Goal: Transaction & Acquisition: Subscribe to service/newsletter

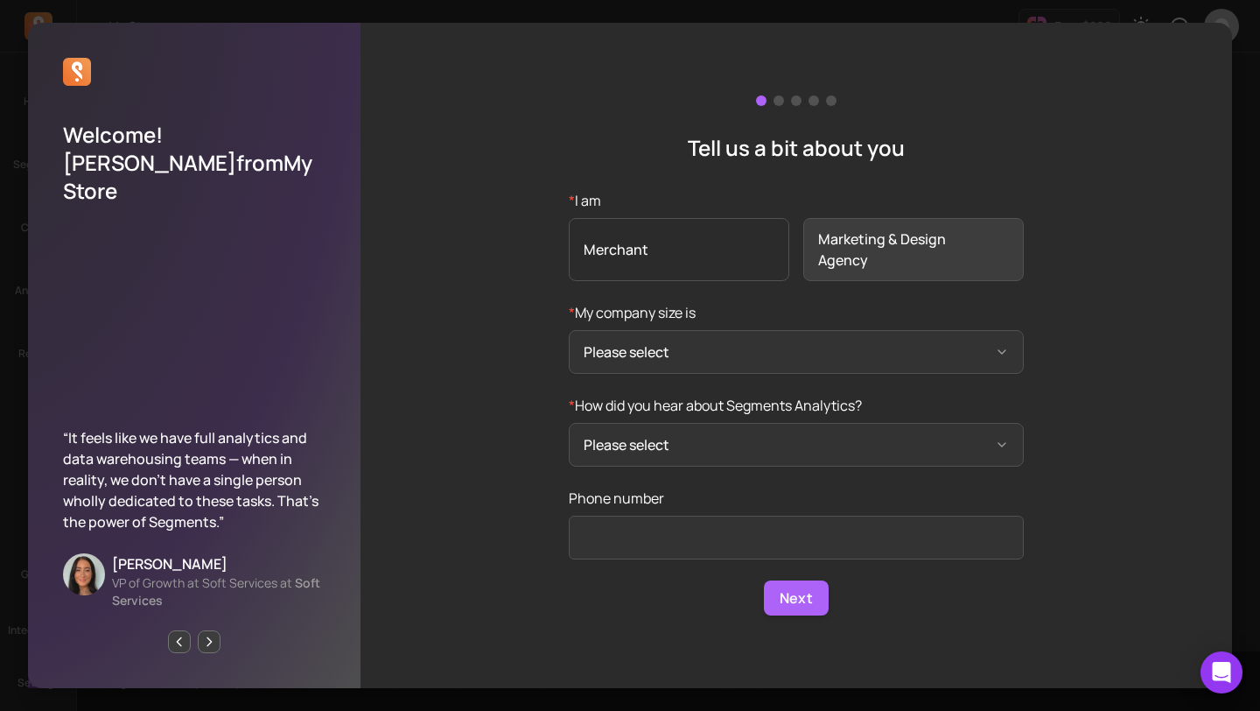
click at [725, 245] on span "Merchant" at bounding box center [679, 249] width 221 height 63
click at [0, 0] on input "* I am Merchant Marketing & Design Agency" at bounding box center [0, 0] width 0 height 0
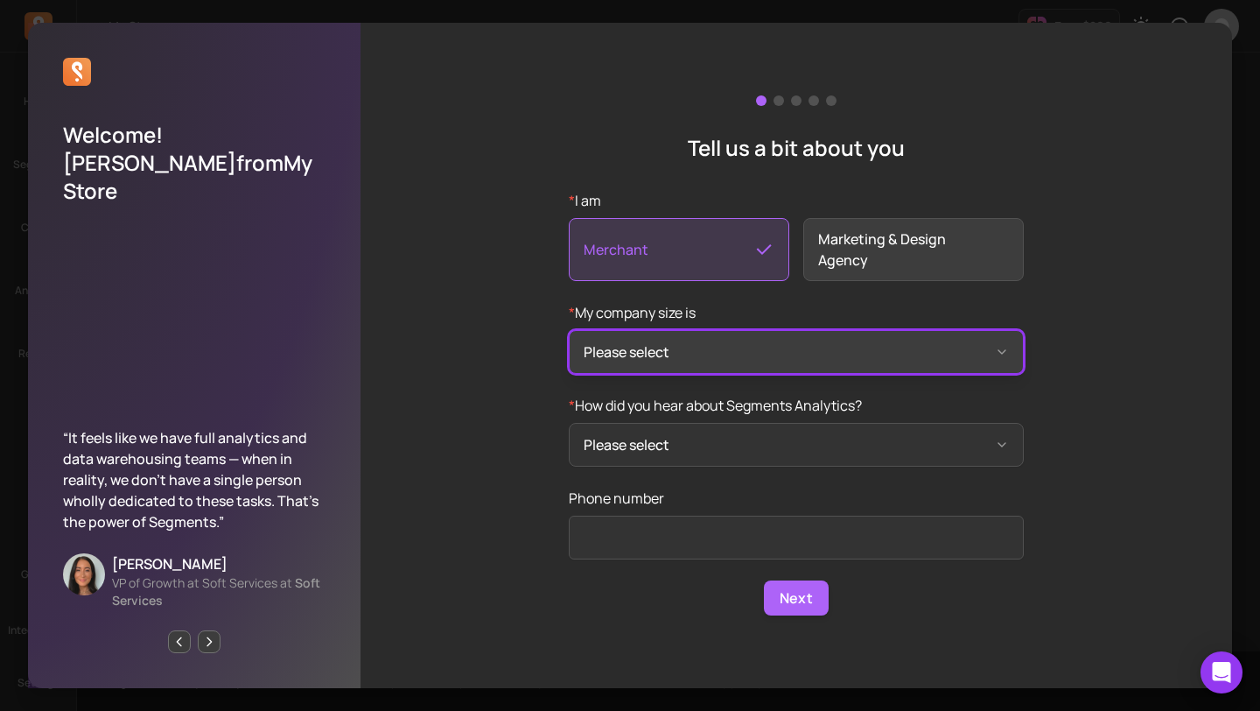
click at [700, 355] on button "Please select" at bounding box center [796, 352] width 455 height 44
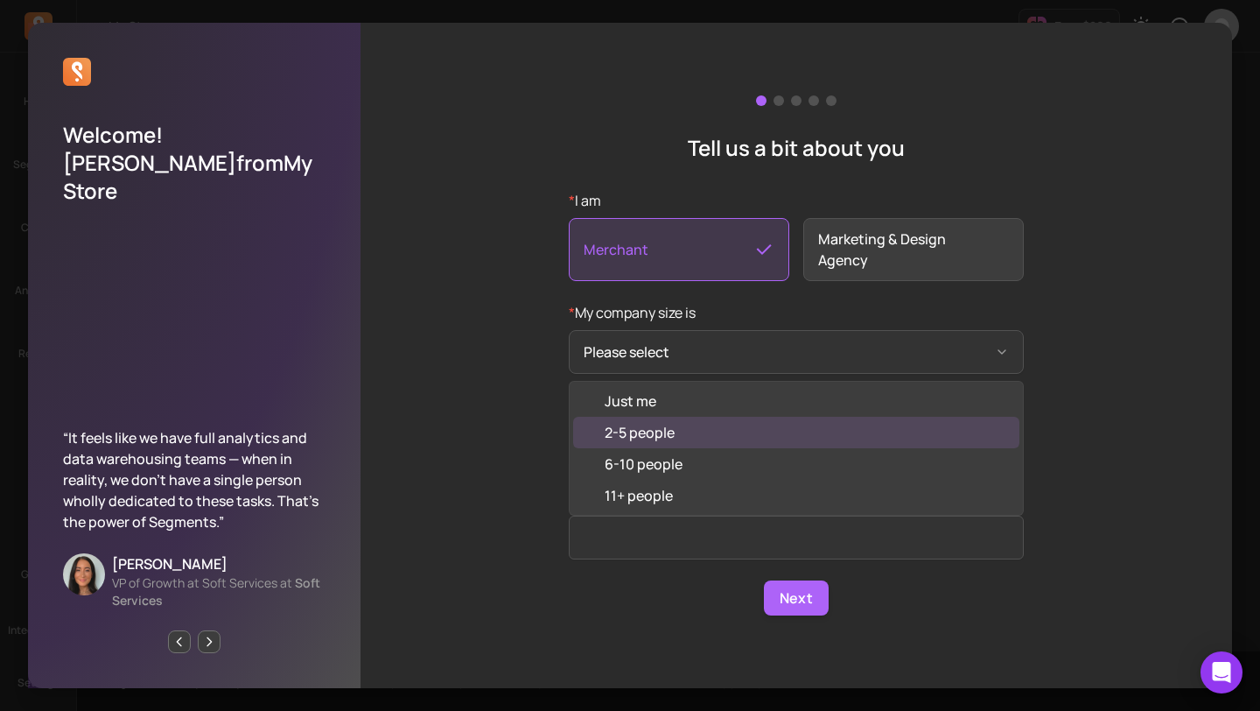
click at [688, 425] on div "2-5 people" at bounding box center [796, 433] width 446 height 32
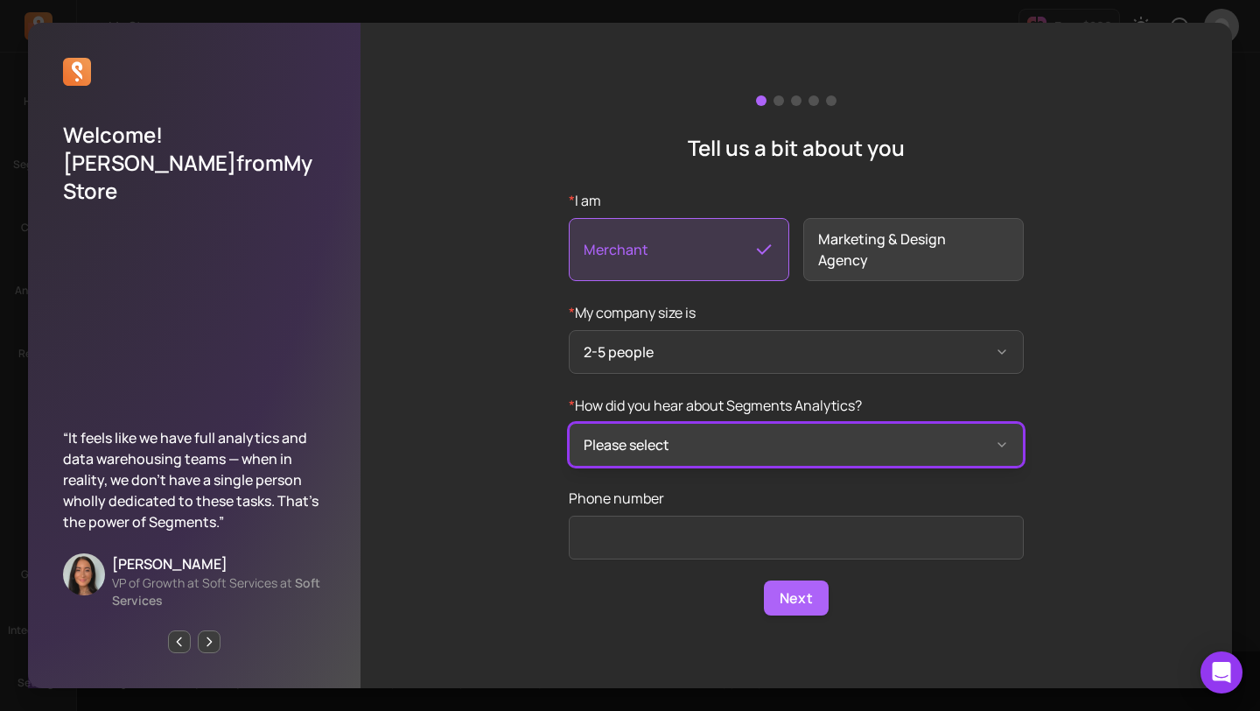
click at [706, 438] on button "Please select" at bounding box center [796, 445] width 455 height 44
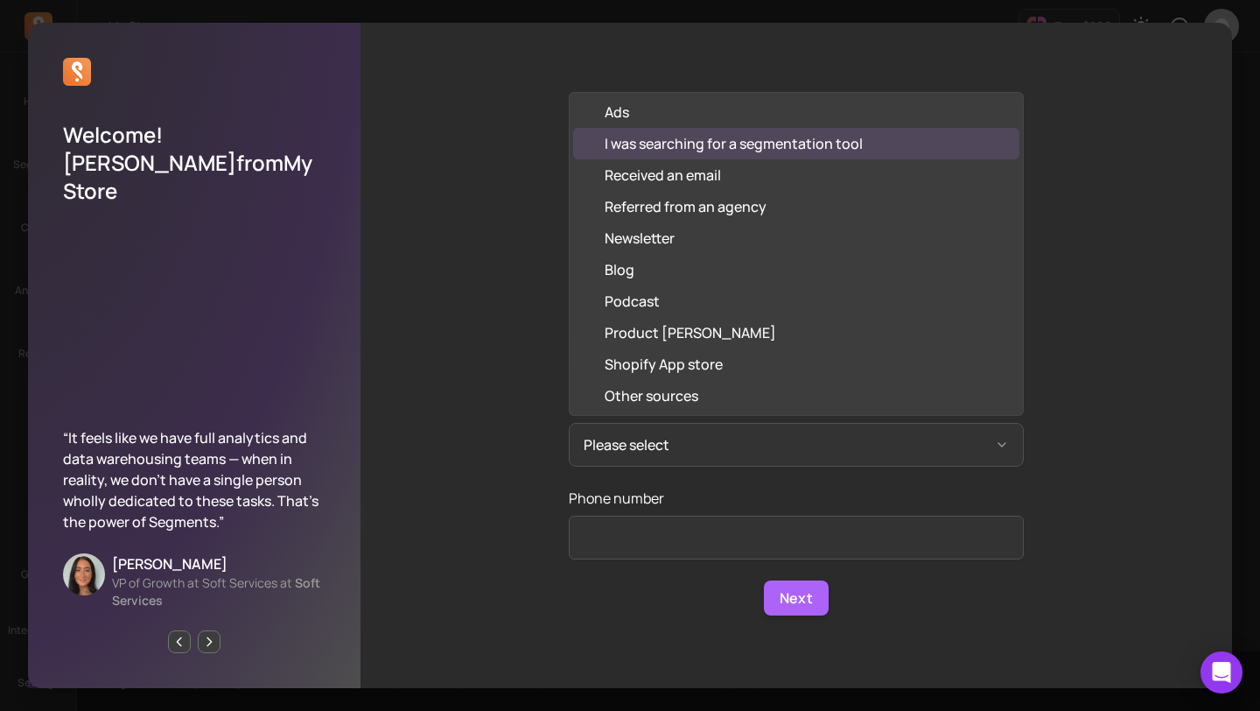
click at [754, 151] on div "I was searching for a segmentation tool" at bounding box center [734, 143] width 258 height 21
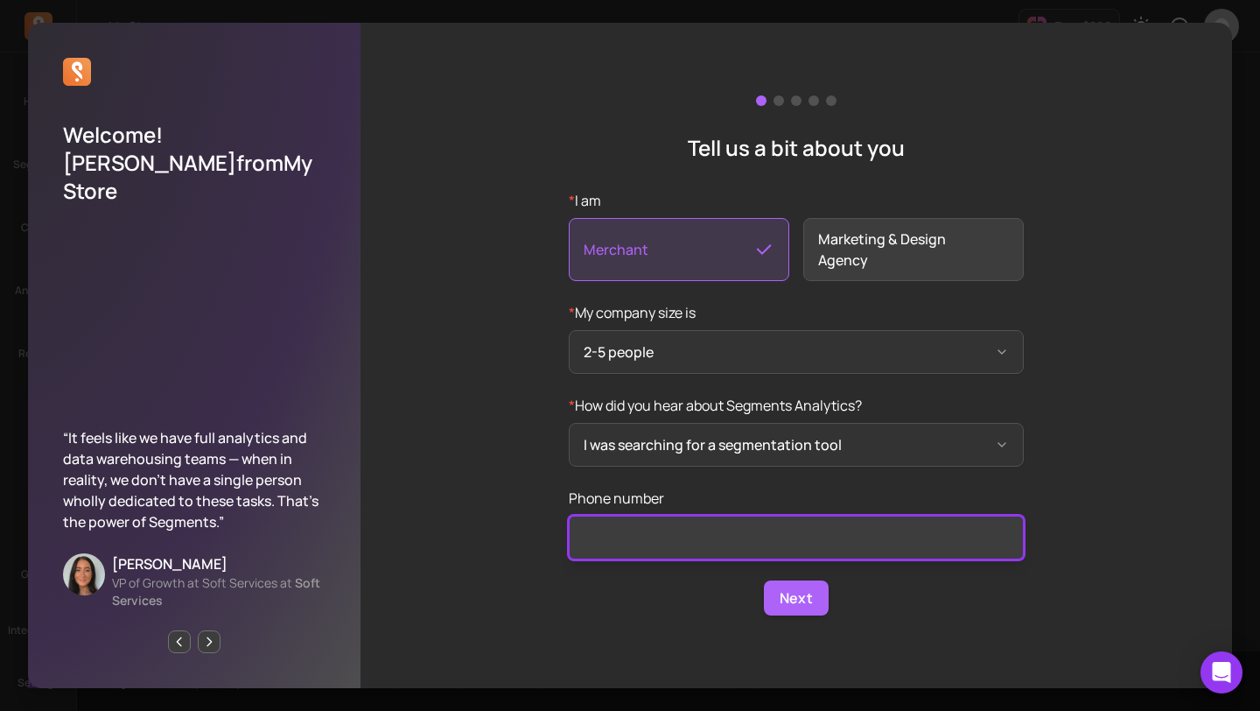
click at [690, 540] on input "Phone number" at bounding box center [796, 537] width 455 height 44
type input "31996528266"
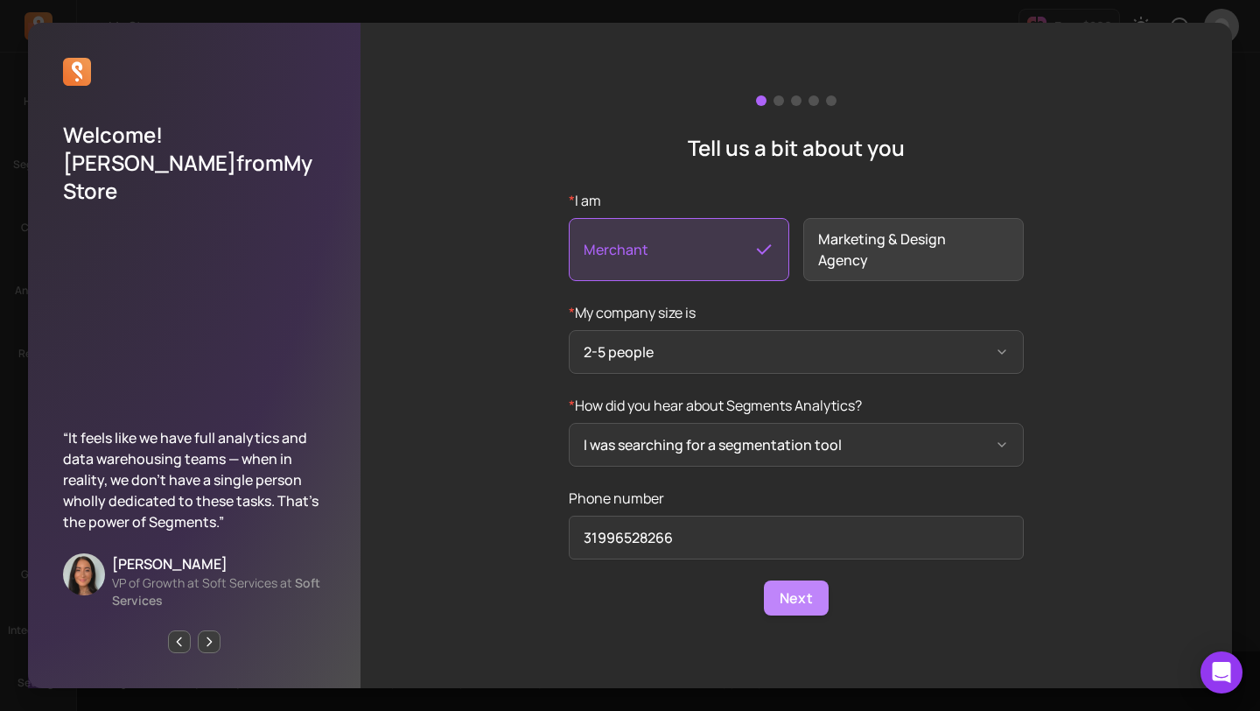
click at [796, 595] on button "Next" at bounding box center [796, 597] width 65 height 35
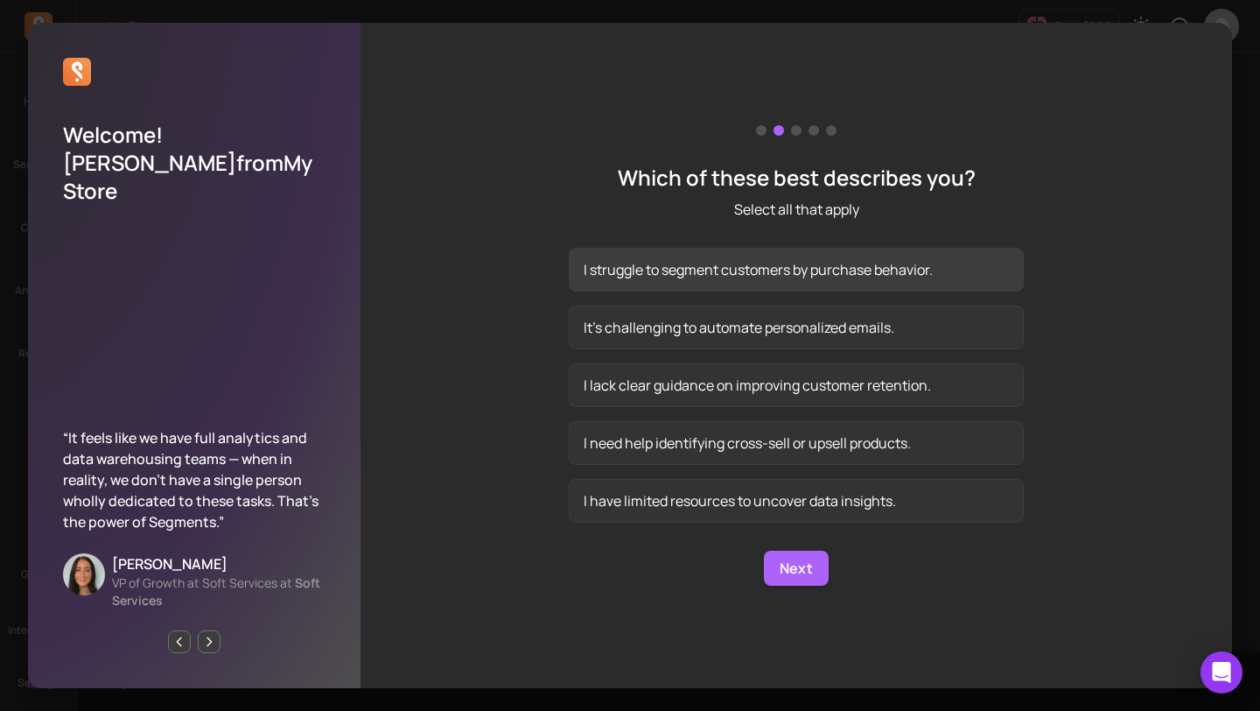
click at [838, 277] on button "I struggle to segment customers by purchase behavior." at bounding box center [796, 270] width 455 height 44
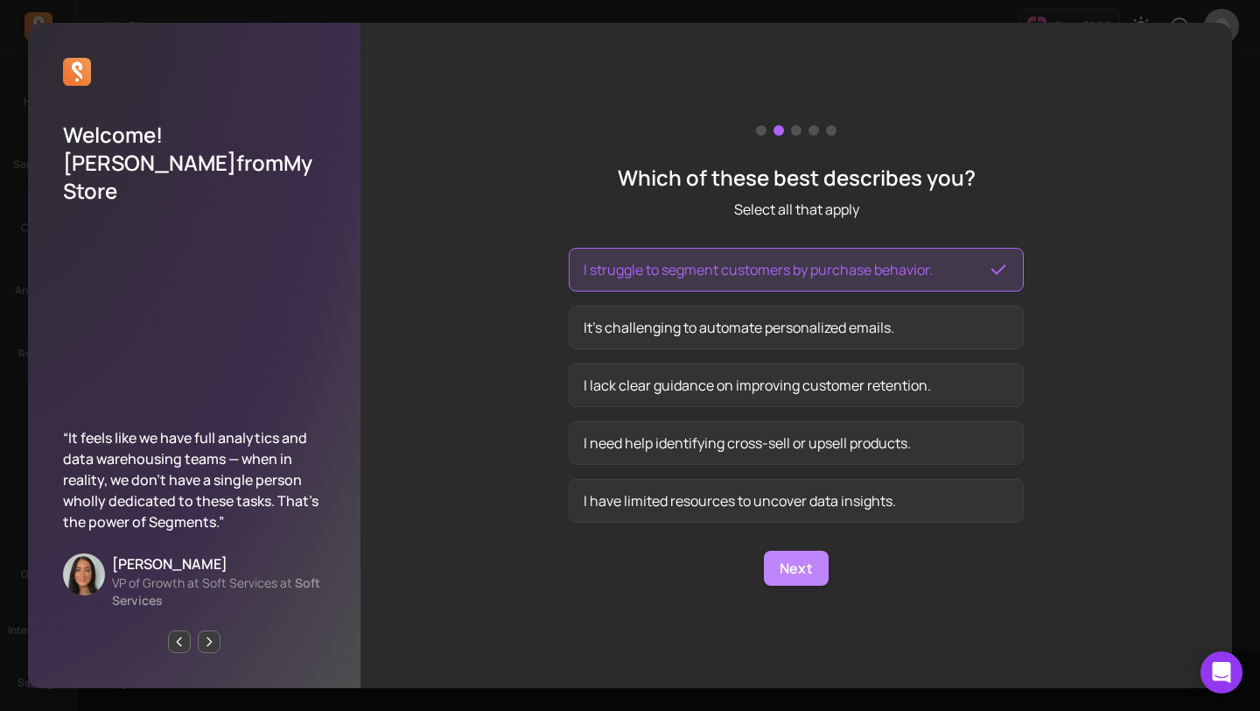
click at [809, 566] on button "Next" at bounding box center [796, 567] width 65 height 35
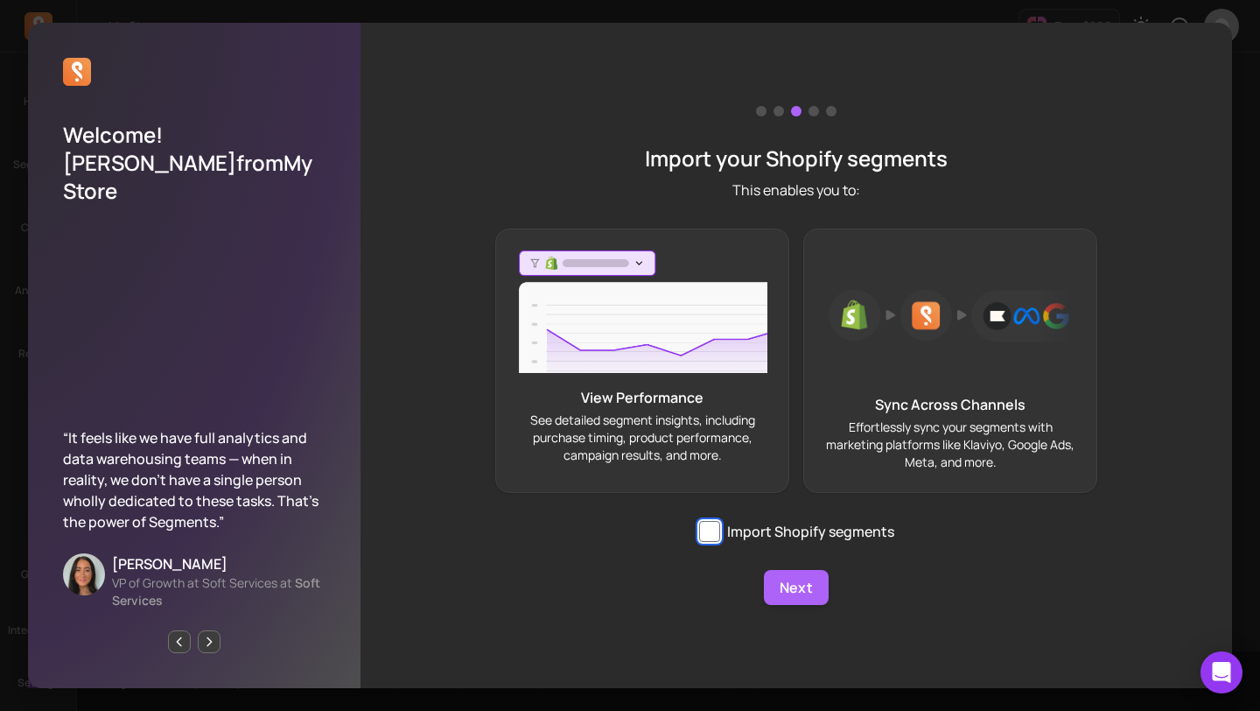
click at [712, 532] on input "Import Shopify segments" at bounding box center [709, 531] width 21 height 21
click at [708, 529] on input "Import Shopify segments" at bounding box center [709, 531] width 21 height 21
click at [917, 443] on p "Effortlessly sync your segments with marketing platforms like Klaviyo, Google A…" at bounding box center [950, 444] width 250 height 53
checkbox input "true"
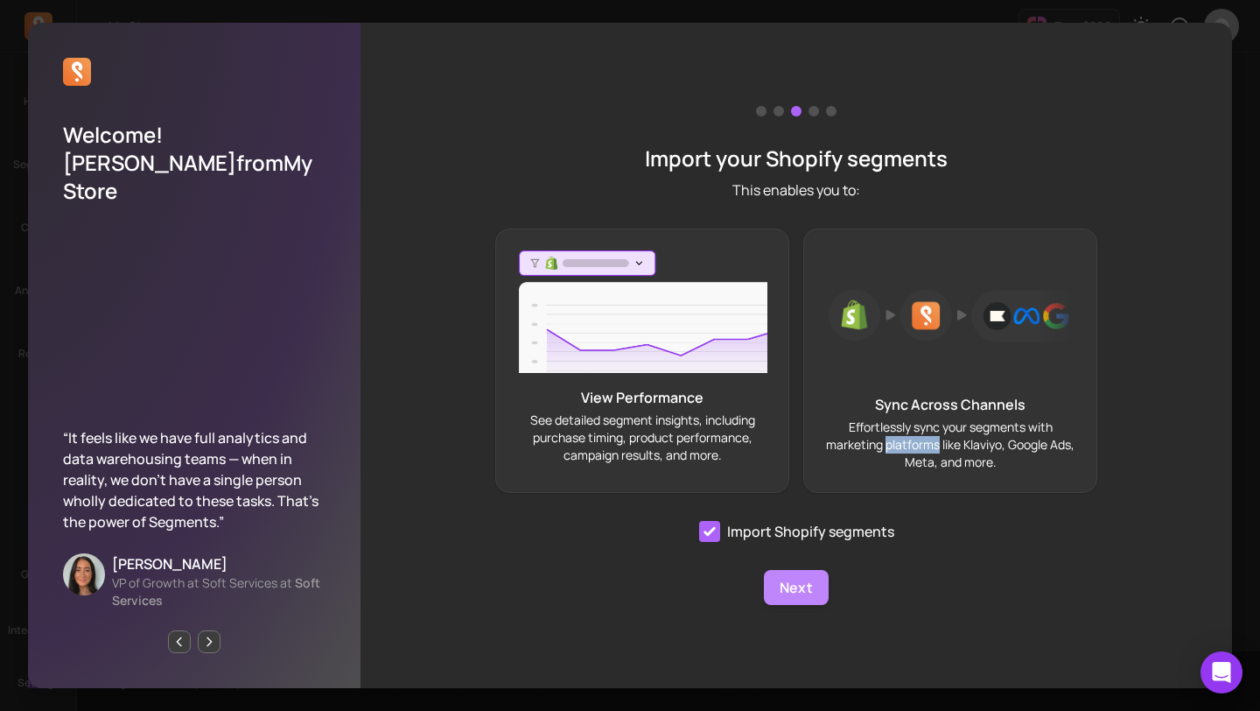
click at [802, 589] on button "Next" at bounding box center [796, 587] width 65 height 35
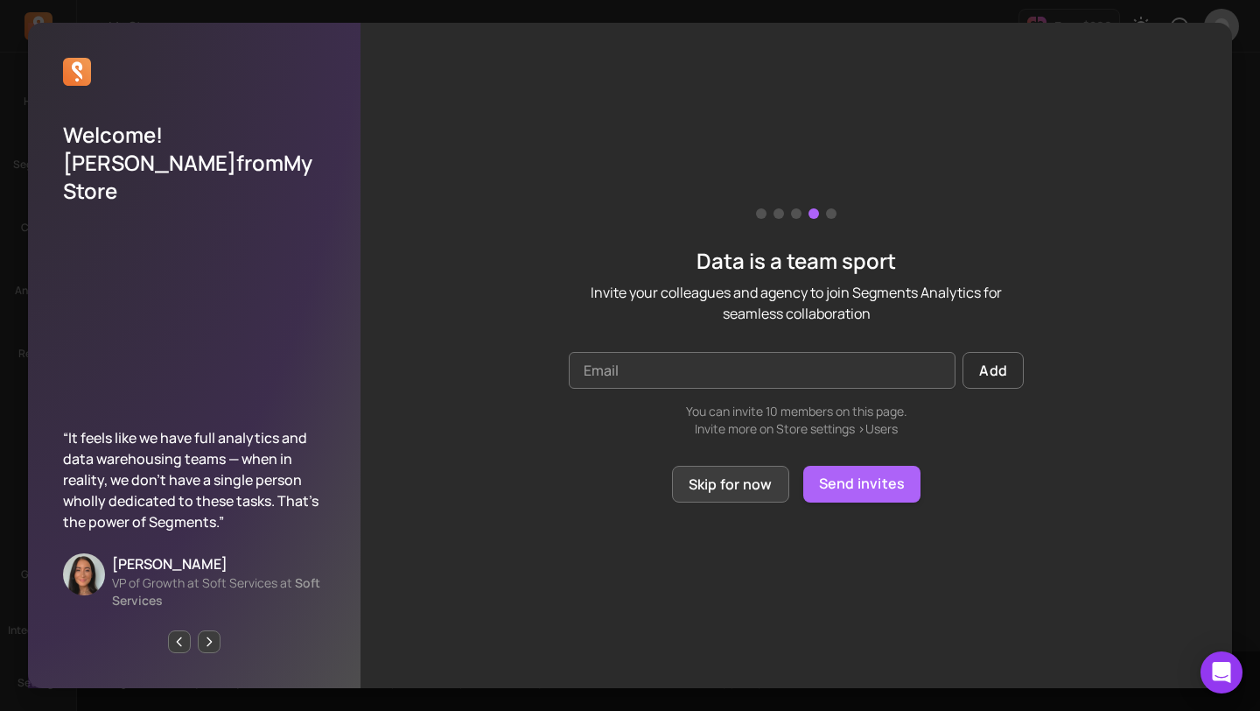
click at [772, 493] on button "Skip for now" at bounding box center [730, 484] width 117 height 37
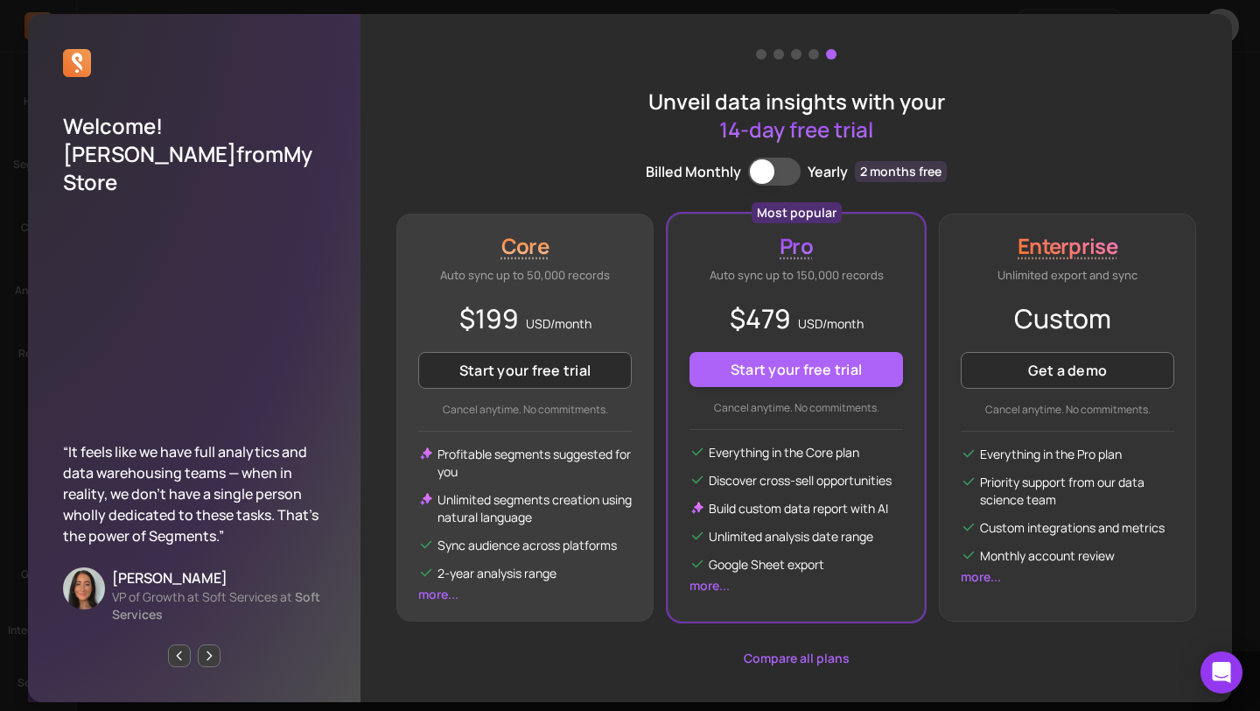
click at [595, 449] on p "Profitable segments suggested for you" at bounding box center [535, 462] width 194 height 35
click at [570, 385] on button "Start your free trial" at bounding box center [525, 370] width 214 height 37
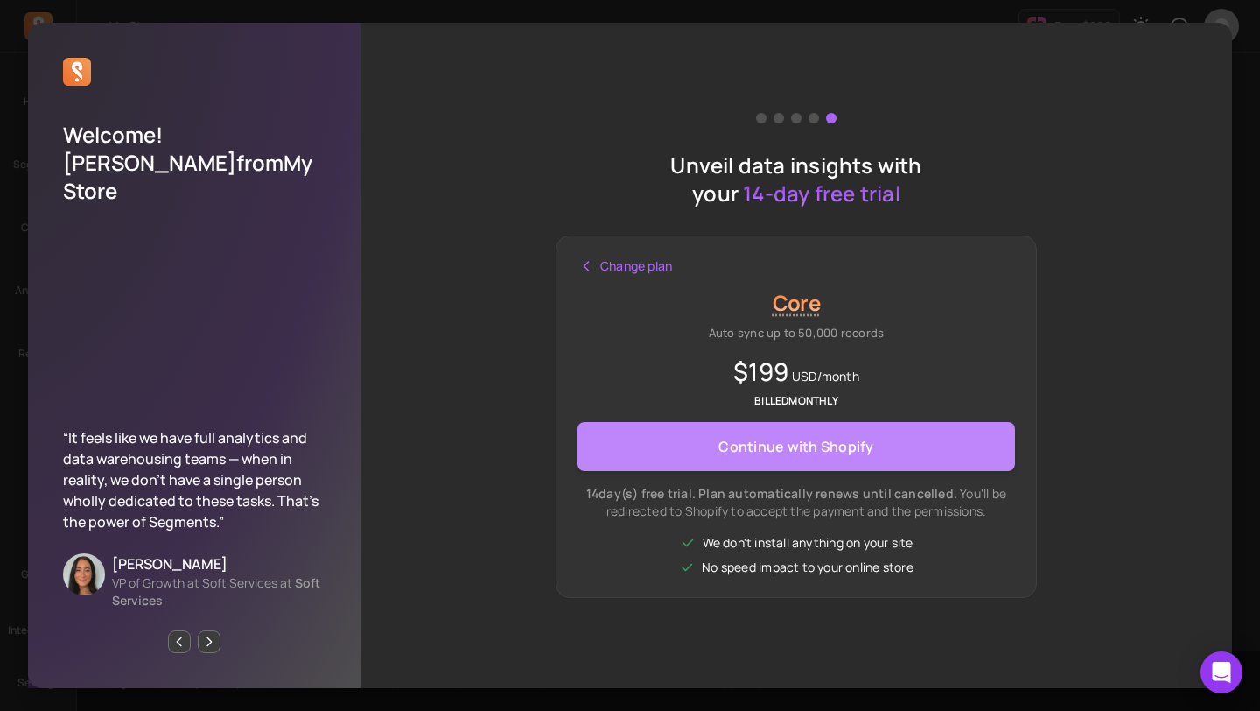
click at [777, 458] on span "Continue with Shopify" at bounding box center [795, 446] width 155 height 35
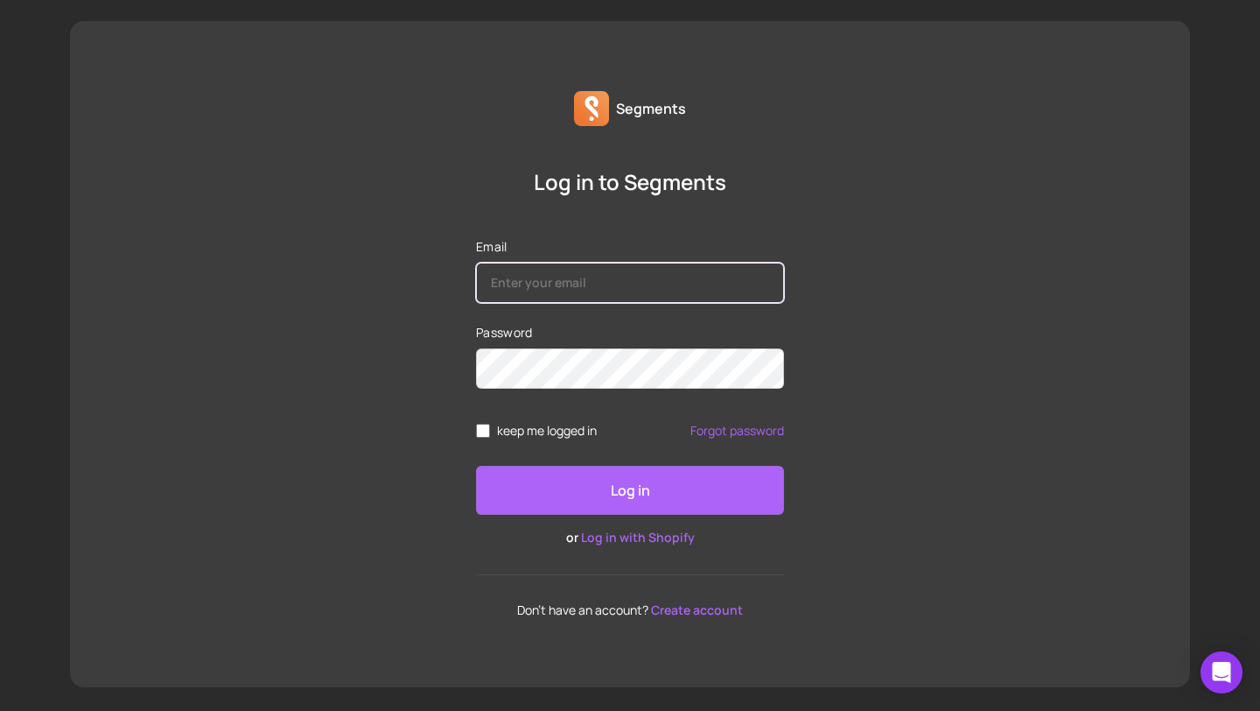
click at [529, 288] on input "Email" at bounding box center [630, 283] width 308 height 40
type input "[EMAIL_ADDRESS][DOMAIN_NAME]"
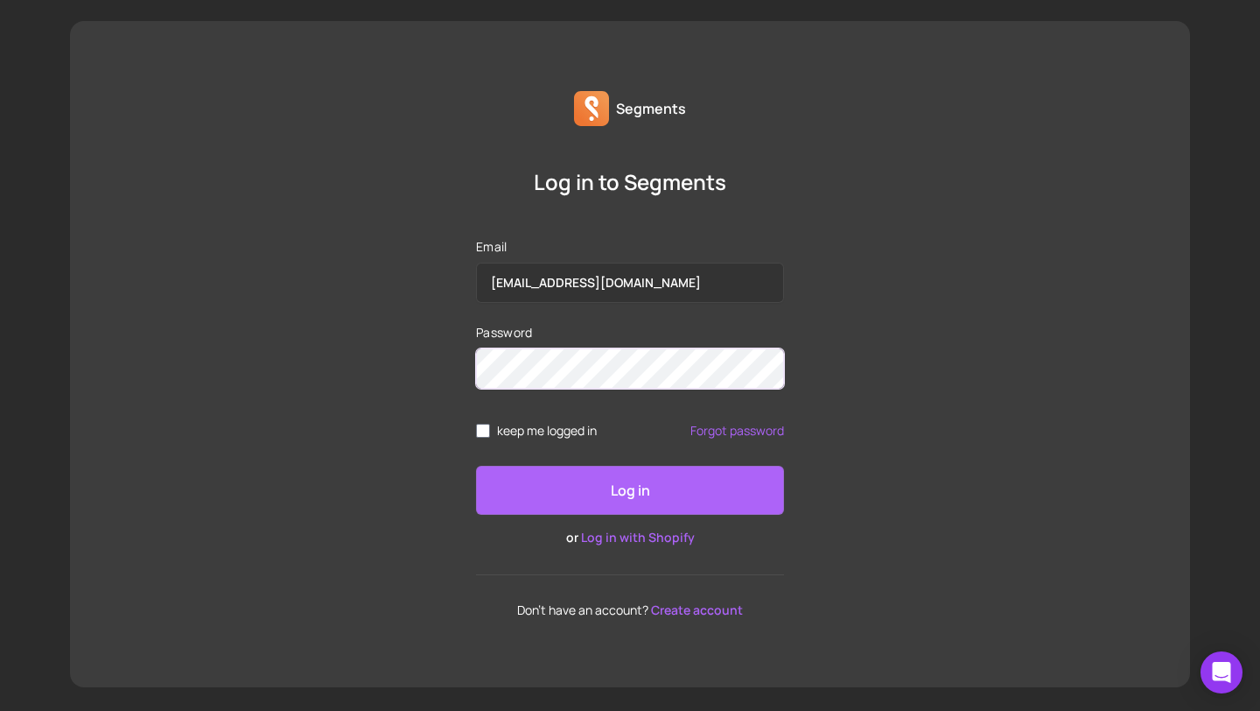
click at [476, 466] on button "Log in" at bounding box center [630, 490] width 308 height 49
click at [648, 539] on link "Log in with Shopify" at bounding box center [638, 537] width 114 height 17
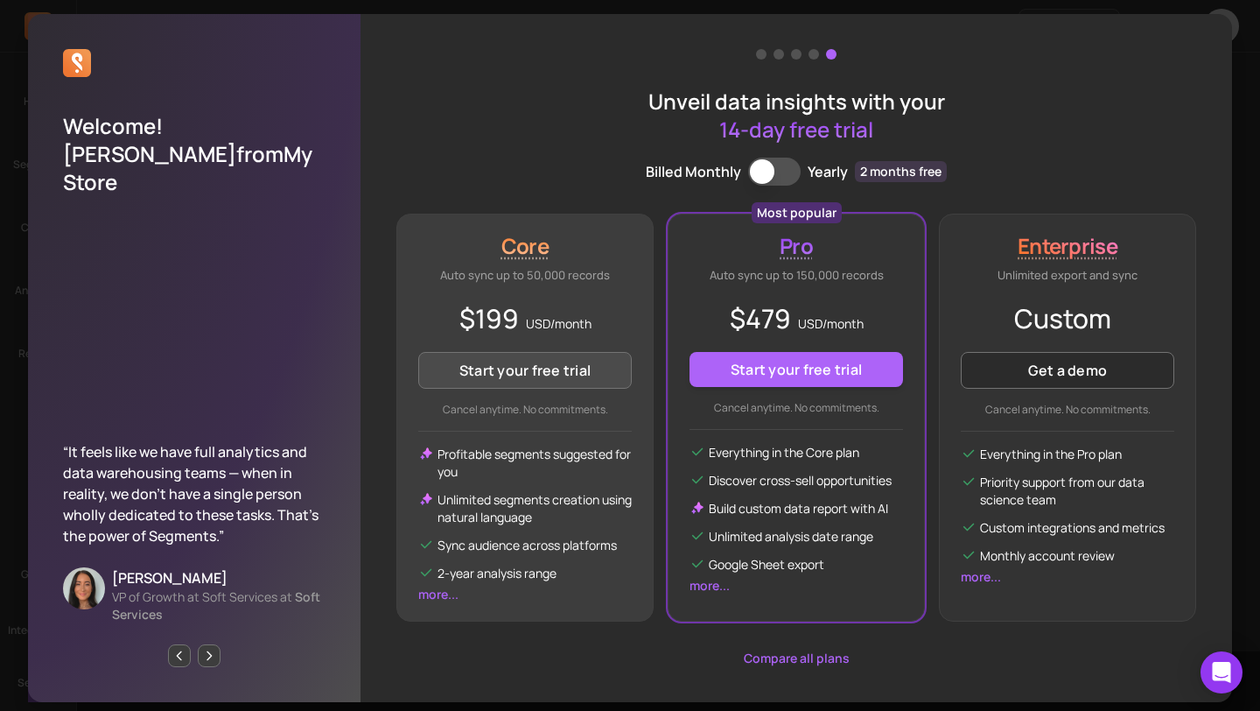
click at [548, 370] on button "Start your free trial" at bounding box center [525, 370] width 214 height 37
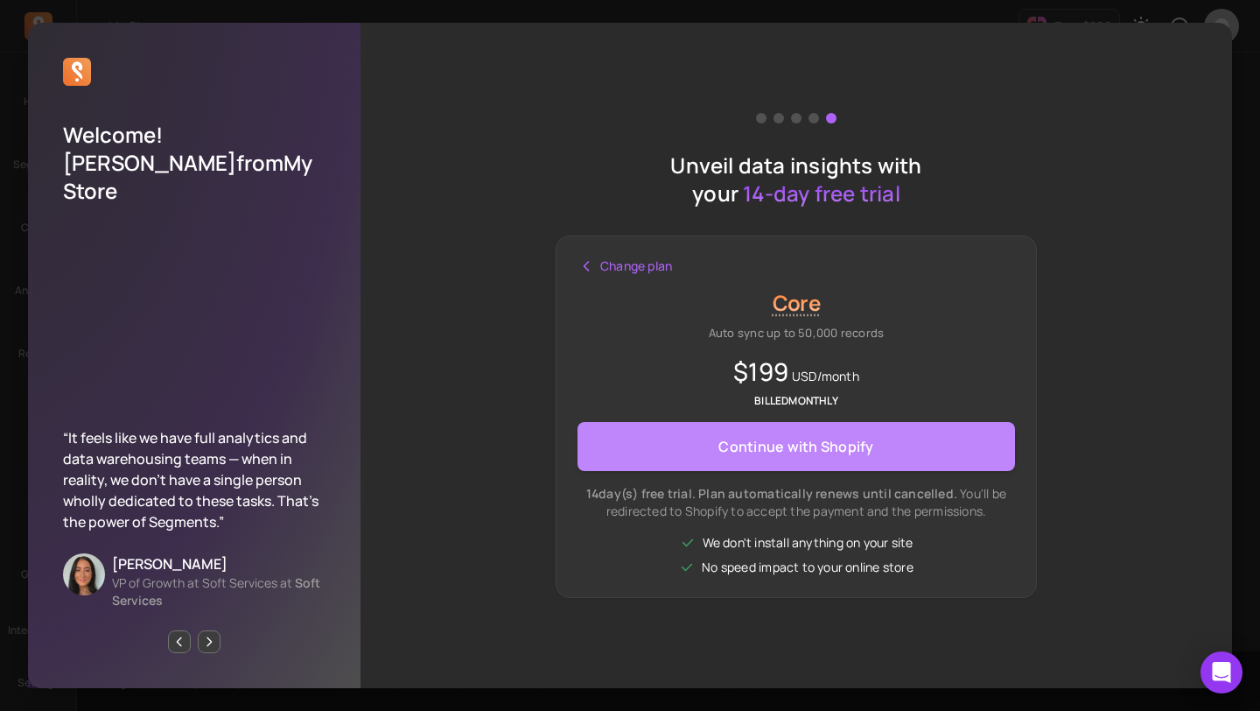
click at [708, 440] on button "Continue with Shopify" at bounding box center [797, 446] width 438 height 49
